Goal: Book appointment/travel/reservation

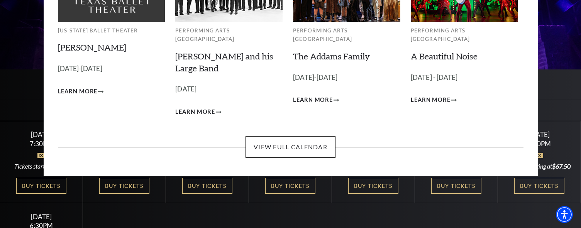
scroll to position [116, 0]
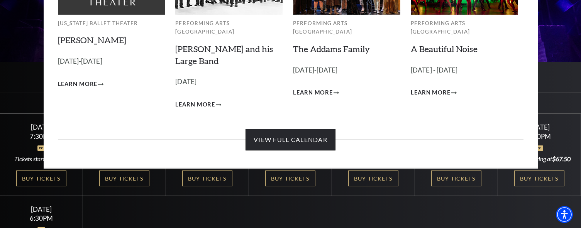
click at [269, 138] on link "View Full Calendar" at bounding box center [290, 140] width 90 height 22
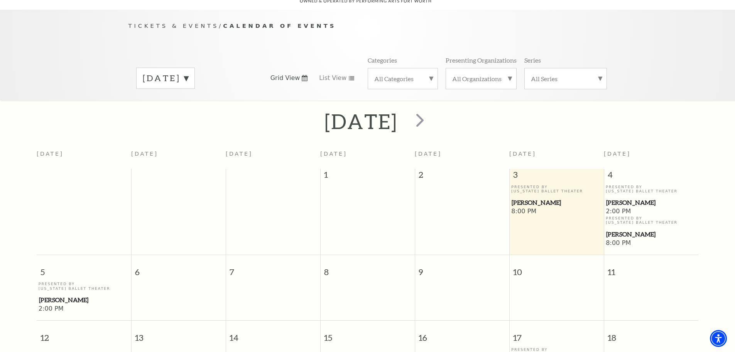
click at [195, 69] on div "October 2025" at bounding box center [165, 78] width 59 height 21
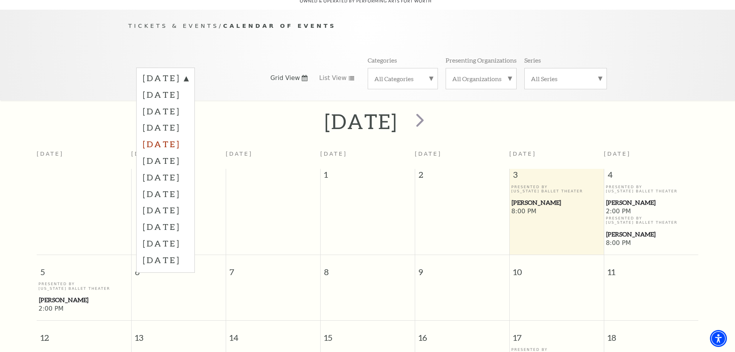
click at [188, 139] on label "February 2026" at bounding box center [166, 143] width 46 height 17
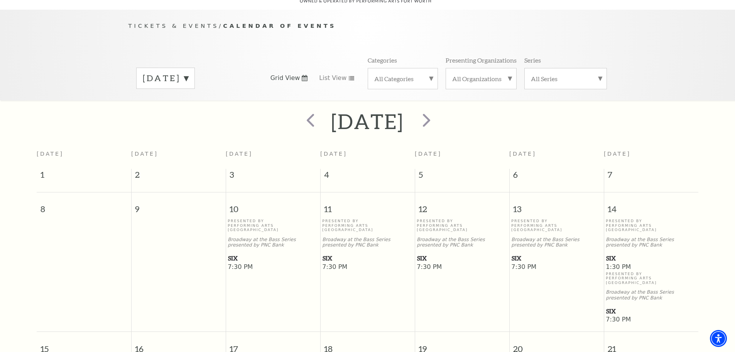
click at [424, 228] on span "SIX" at bounding box center [462, 258] width 90 height 10
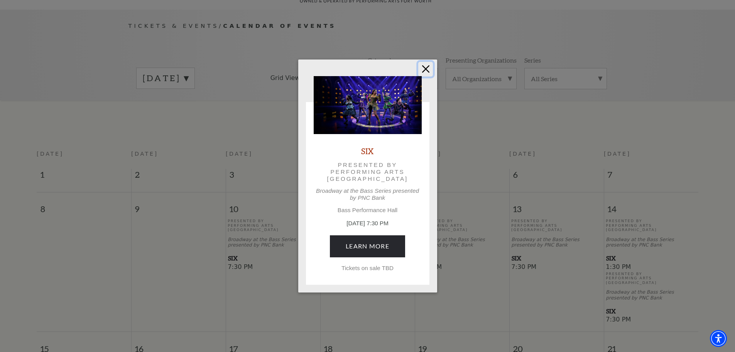
drag, startPoint x: 425, startPoint y: 73, endPoint x: 350, endPoint y: 125, distance: 91.2
click at [425, 73] on button "Close" at bounding box center [425, 69] width 15 height 15
